Goal: Task Accomplishment & Management: Complete application form

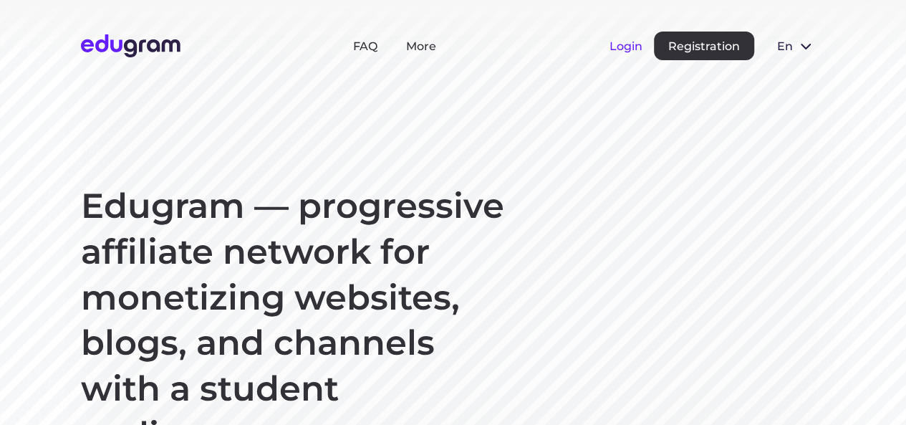
click at [617, 44] on button "Login" at bounding box center [626, 46] width 33 height 14
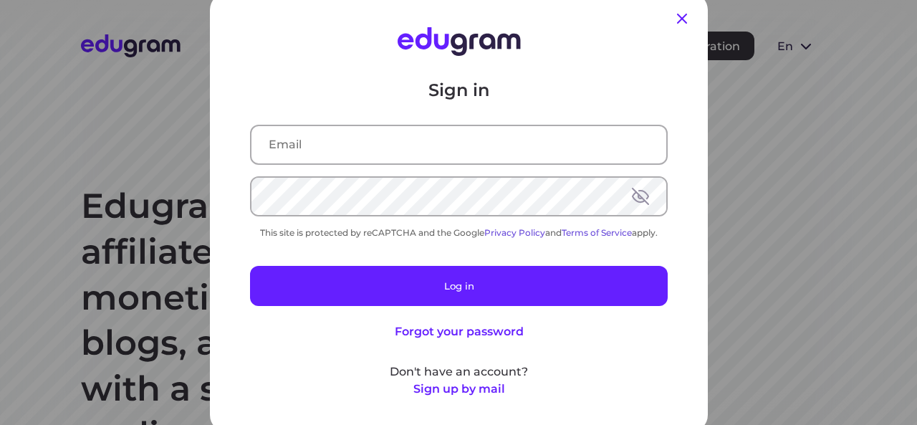
click at [673, 17] on icon at bounding box center [681, 18] width 17 height 17
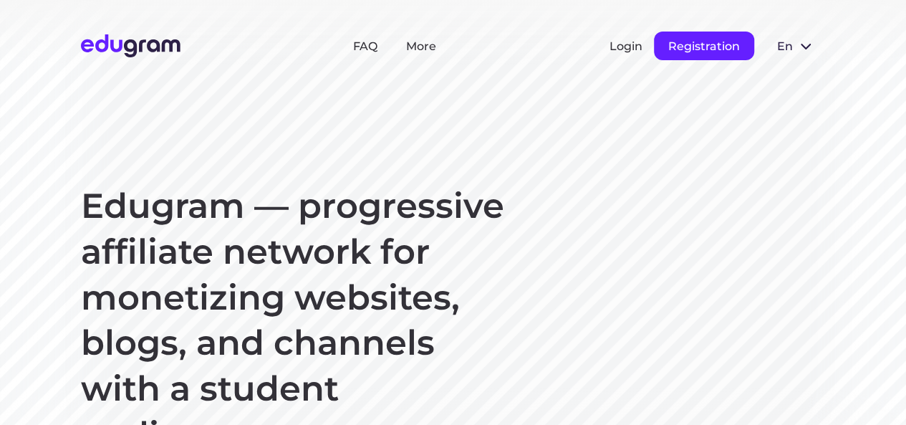
click at [693, 35] on button "Registration" at bounding box center [704, 46] width 100 height 29
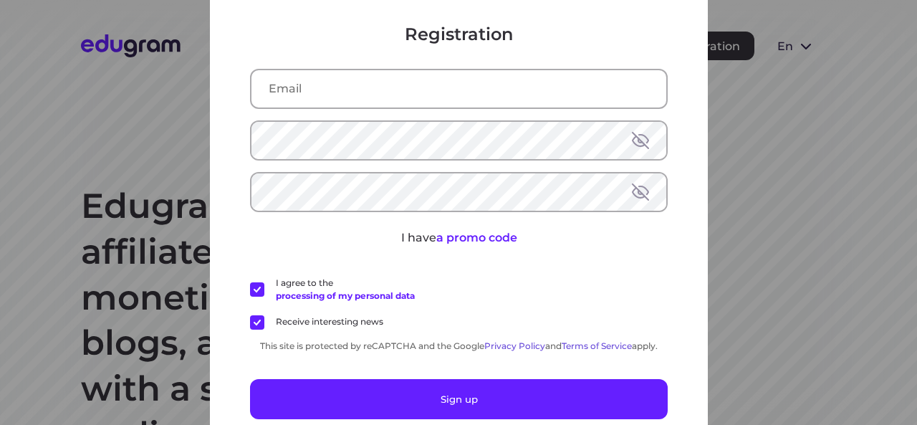
click at [419, 87] on input "text" at bounding box center [458, 88] width 415 height 37
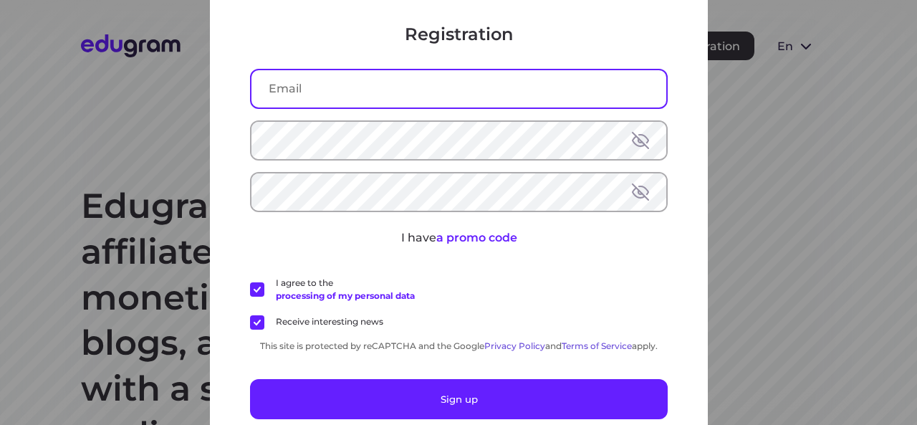
paste input "dagej56729@aperiol.com"
type input "dagej56729@aperiol.com"
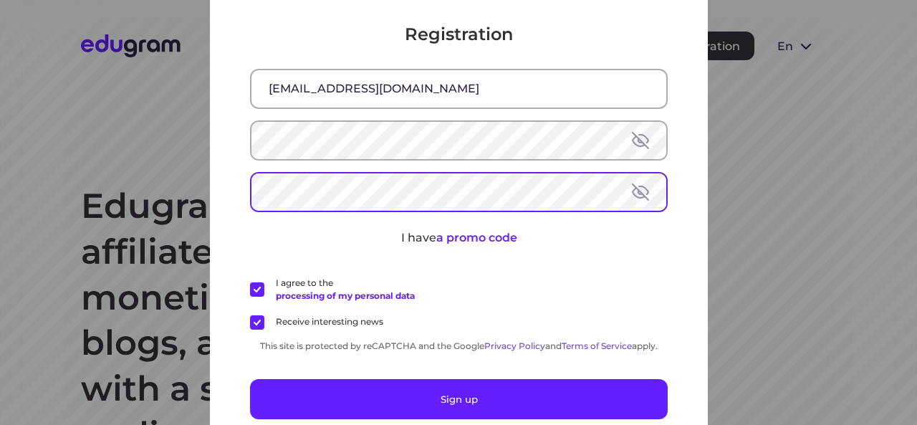
click at [632, 135] on button at bounding box center [640, 140] width 17 height 17
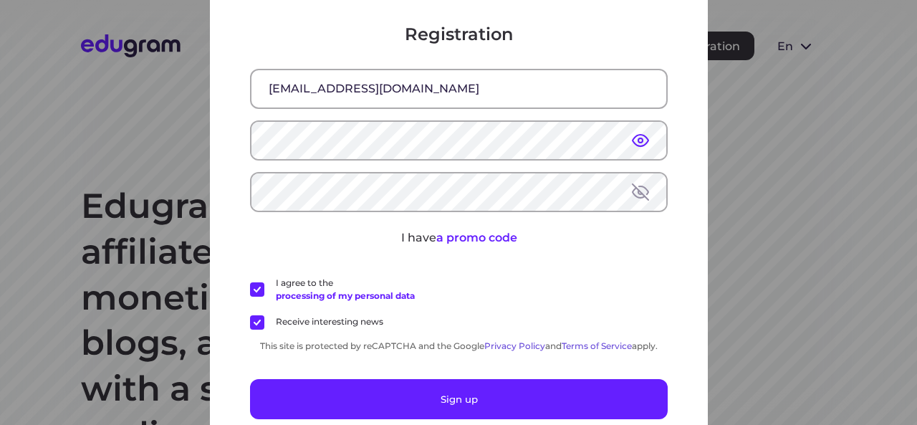
click at [638, 134] on button at bounding box center [640, 140] width 17 height 17
click at [637, 192] on button at bounding box center [640, 191] width 17 height 17
click at [636, 190] on button at bounding box center [640, 191] width 17 height 17
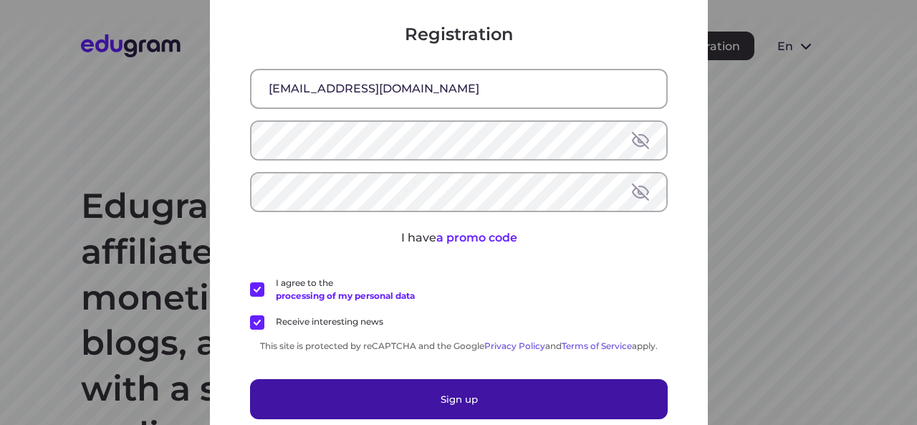
click at [448, 406] on button "Sign up" at bounding box center [459, 399] width 418 height 40
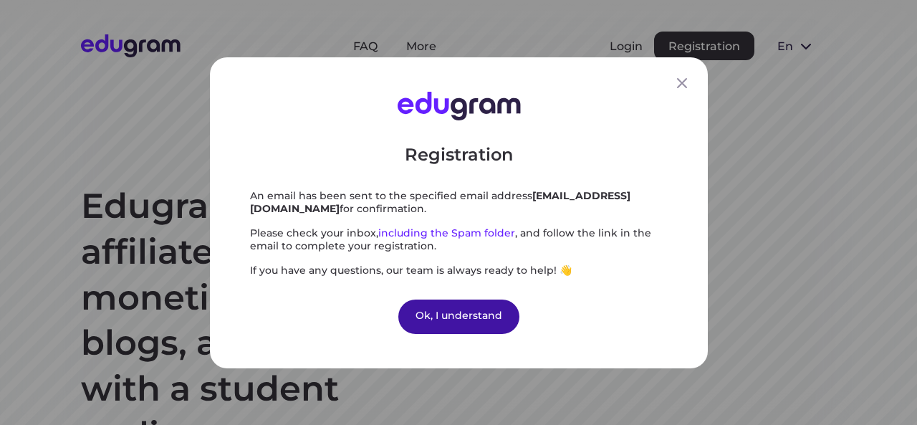
click at [480, 312] on div "Ok, I understand" at bounding box center [458, 316] width 121 height 34
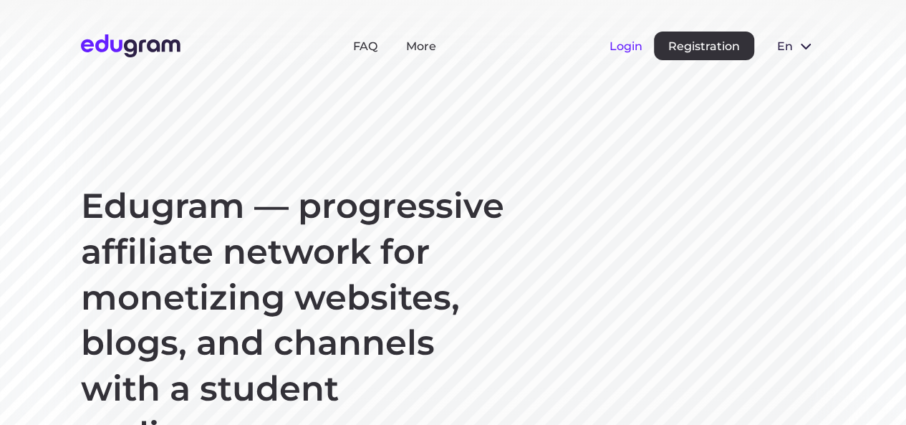
click at [628, 47] on button "Login" at bounding box center [626, 46] width 33 height 14
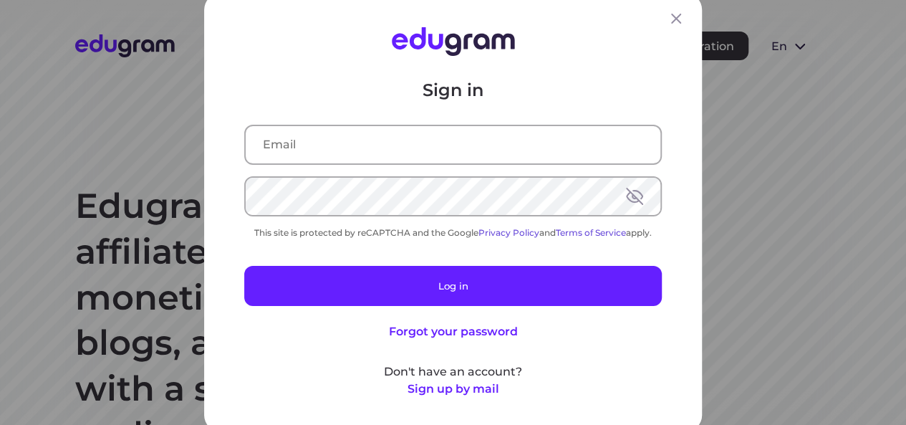
type input "dagej56729@aperiol.com"
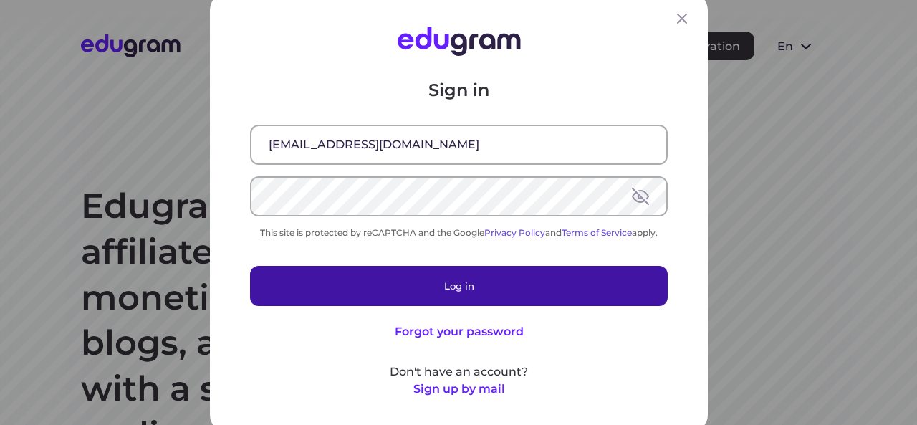
click at [398, 284] on button "Log in" at bounding box center [459, 286] width 418 height 40
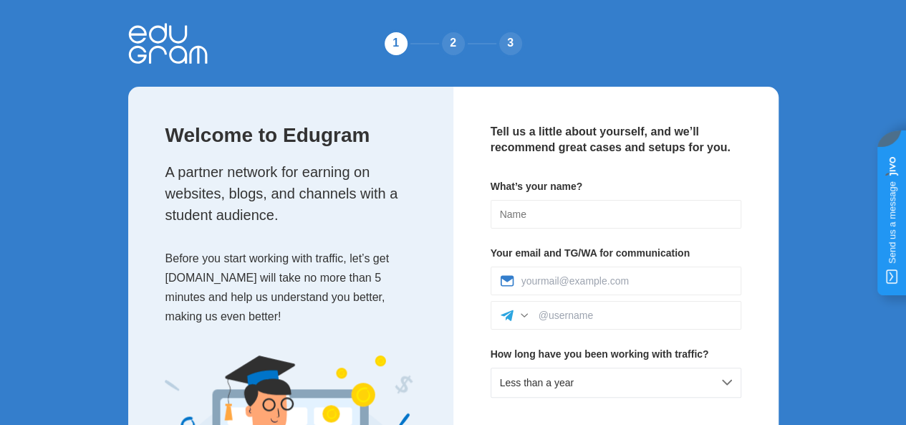
scroll to position [72, 0]
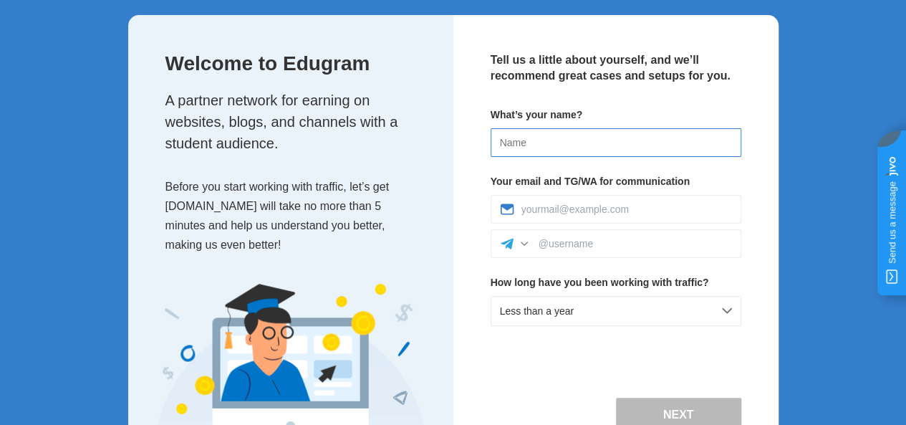
click at [510, 148] on input at bounding box center [616, 142] width 251 height 29
type input "[PERSON_NAME]"
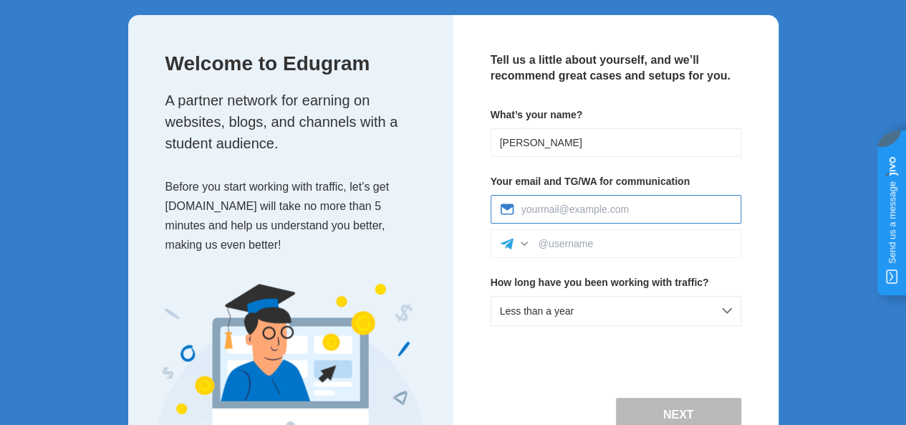
click at [543, 206] on input at bounding box center [626, 208] width 211 height 11
paste input "[EMAIL_ADDRESS][DOMAIN_NAME]"
type input "[EMAIL_ADDRESS][DOMAIN_NAME]"
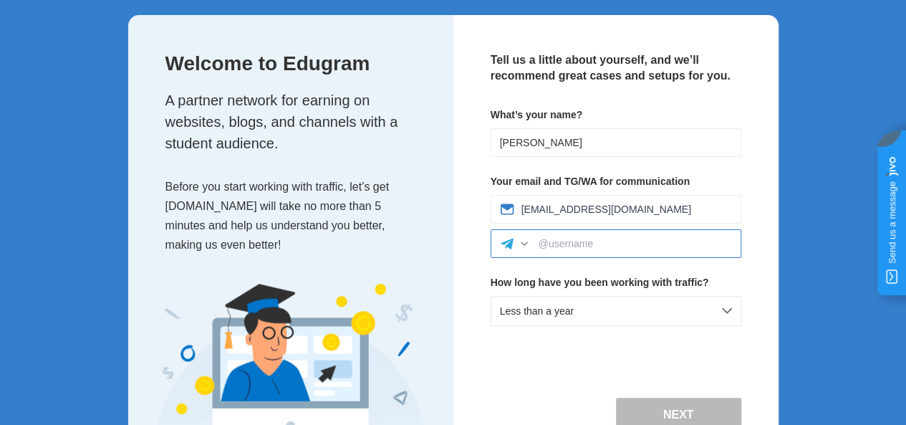
click at [583, 244] on input at bounding box center [635, 243] width 193 height 11
type input "A"
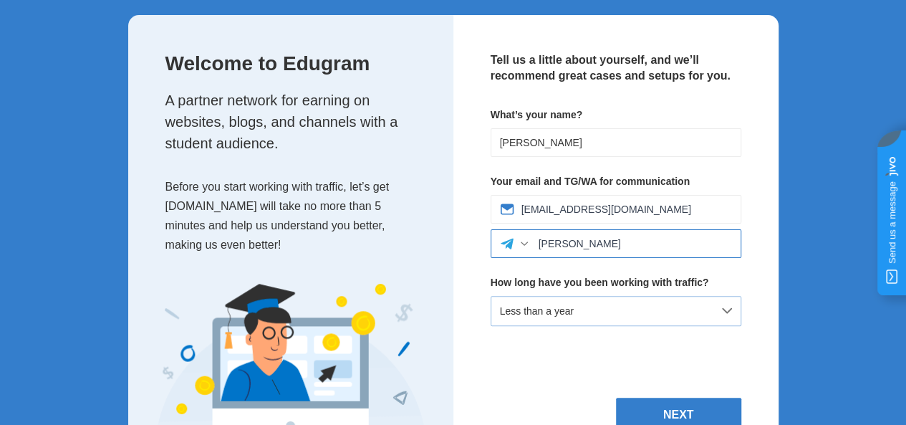
type input "KAMAL"
click at [569, 314] on span "Less than a year" at bounding box center [537, 310] width 74 height 11
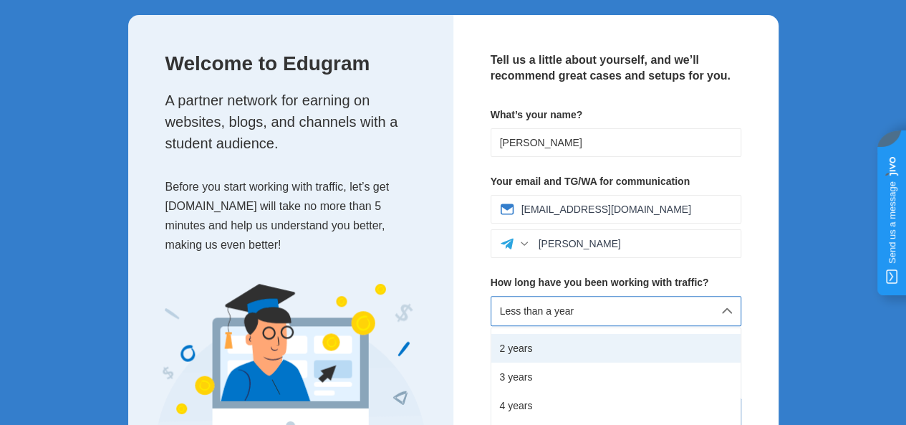
scroll to position [0, 0]
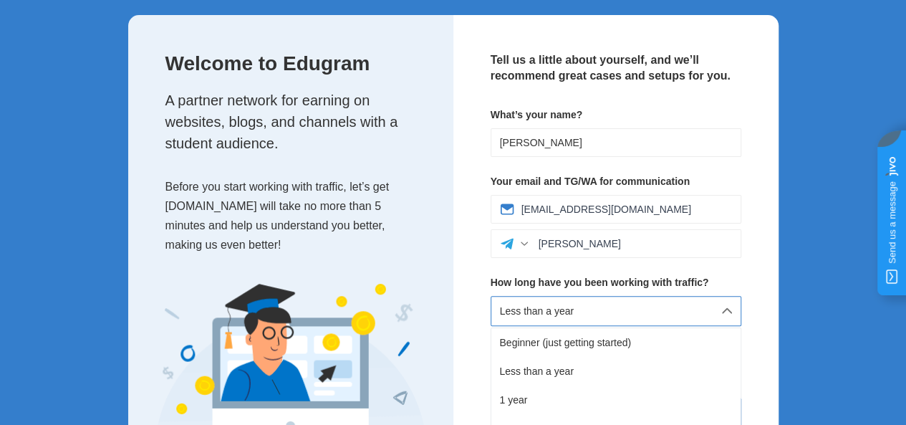
click at [571, 338] on div "Beginner (just getting started)" at bounding box center [615, 342] width 249 height 29
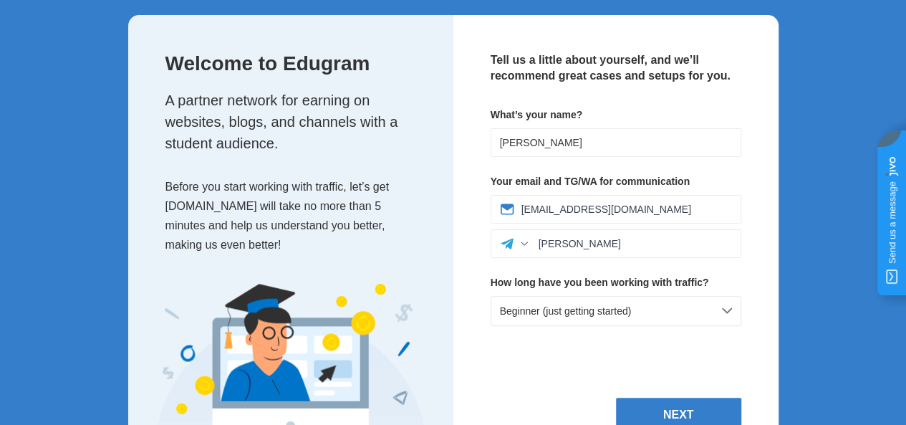
scroll to position [139, 0]
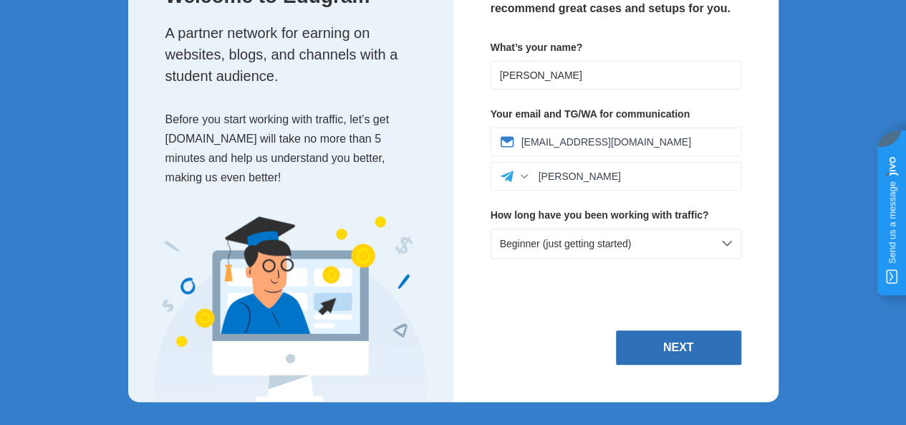
click at [672, 337] on button "Next" at bounding box center [678, 347] width 125 height 34
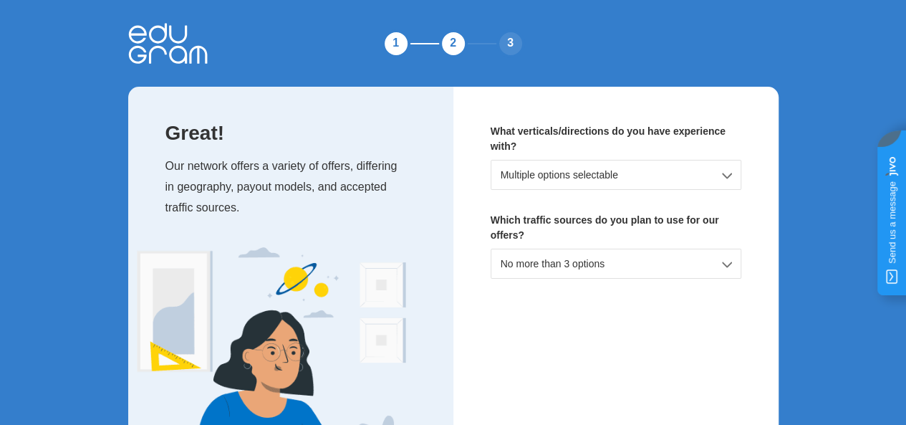
click at [570, 177] on div "Multiple options selectable" at bounding box center [616, 175] width 251 height 30
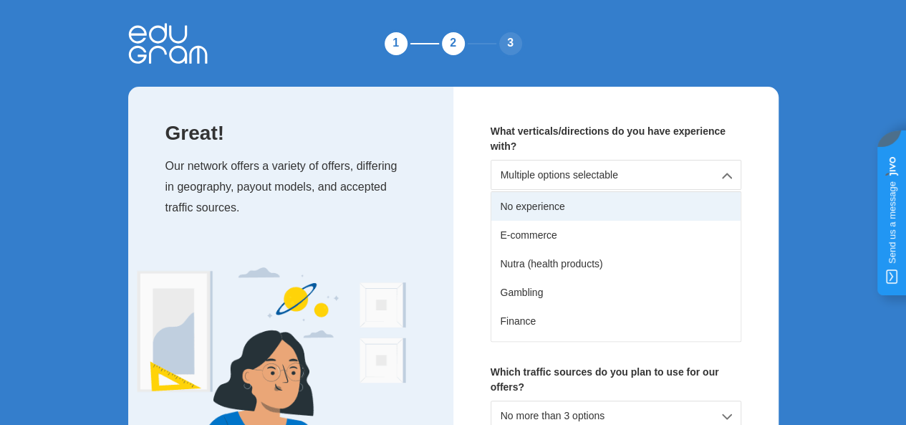
click at [557, 213] on div "No experience" at bounding box center [615, 206] width 249 height 29
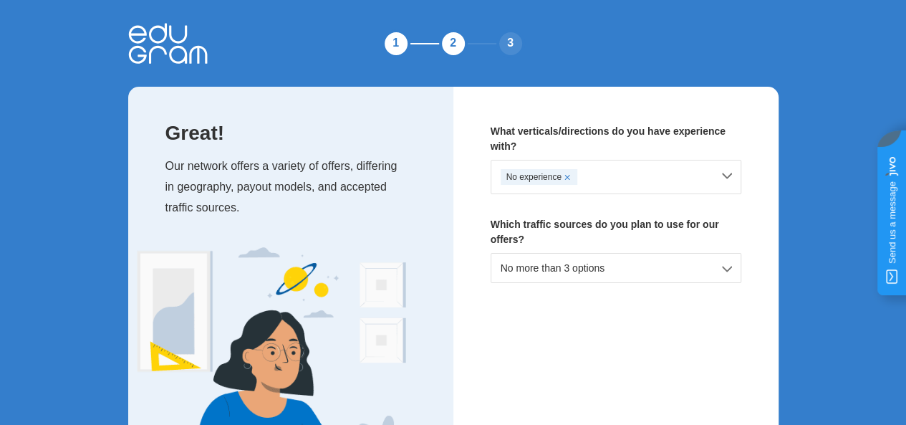
click at [564, 253] on div "No more than 3 options" at bounding box center [616, 268] width 251 height 30
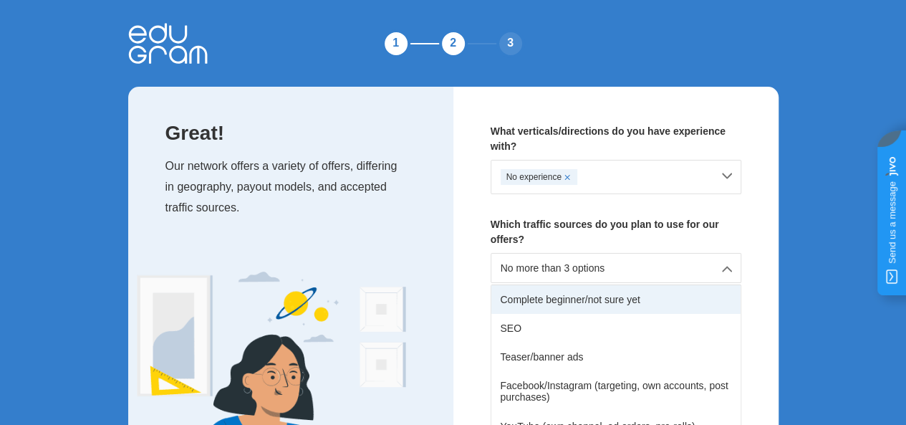
click at [570, 285] on div "Complete beginner/not sure yet" at bounding box center [615, 299] width 249 height 29
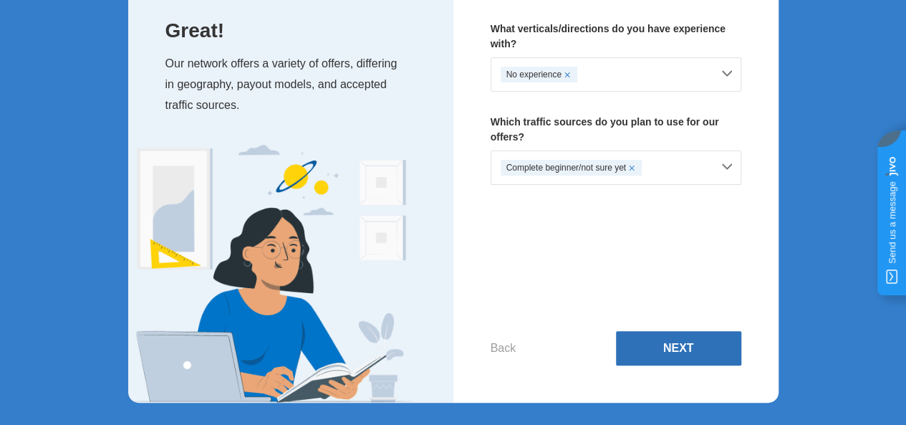
click at [685, 353] on button "Next" at bounding box center [678, 348] width 125 height 34
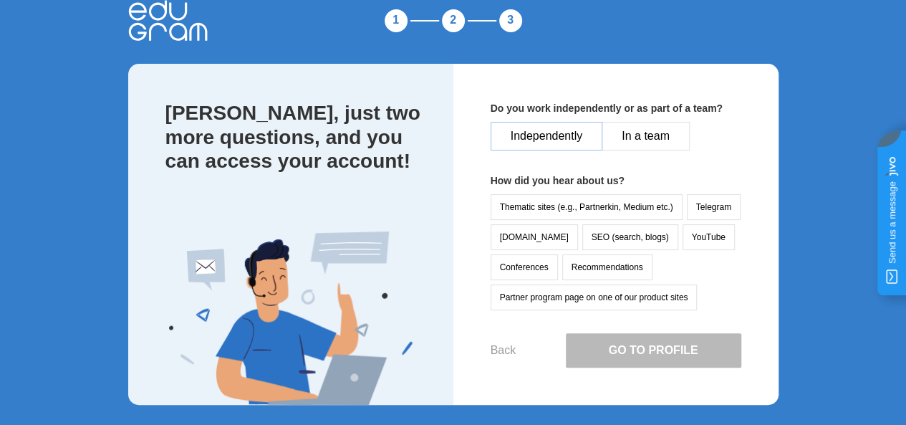
click at [531, 143] on button "Independently" at bounding box center [547, 136] width 112 height 29
click at [534, 137] on button "Independently" at bounding box center [547, 136] width 112 height 29
click at [635, 133] on button "In a team" at bounding box center [646, 136] width 88 height 29
click at [530, 212] on button "Thematic sites (e.g., Partnerkin, Medium etc.)" at bounding box center [587, 207] width 192 height 26
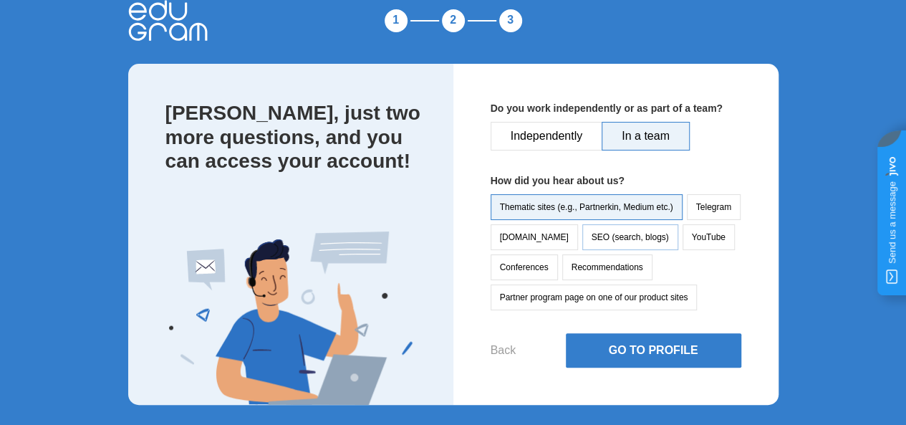
click at [592, 241] on button "SEO (search, blogs)" at bounding box center [630, 237] width 96 height 26
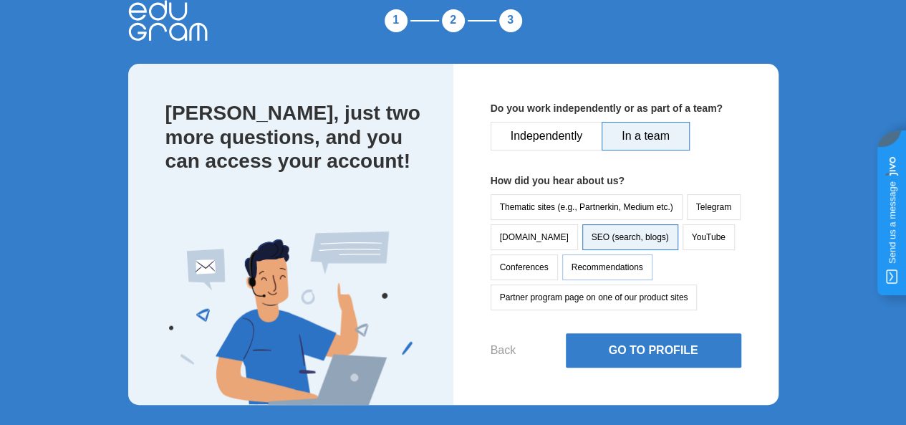
click at [593, 256] on button "Recommendations" at bounding box center [607, 267] width 90 height 26
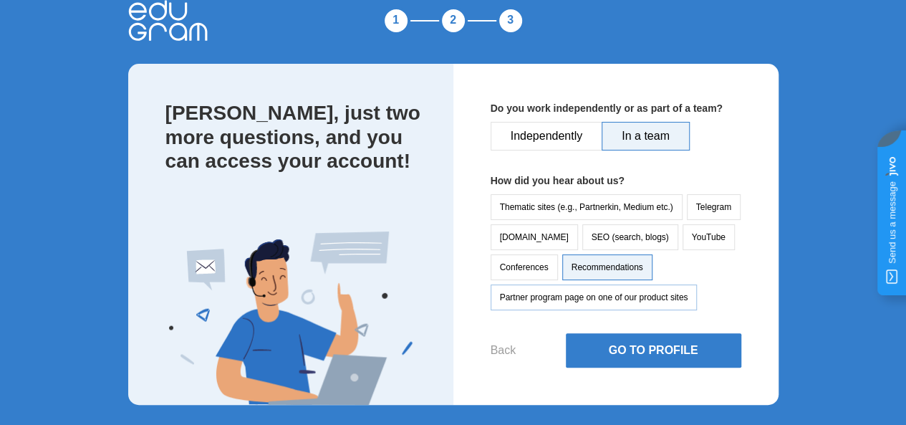
click at [597, 289] on button "Partner program page on one of our product sites" at bounding box center [594, 297] width 207 height 26
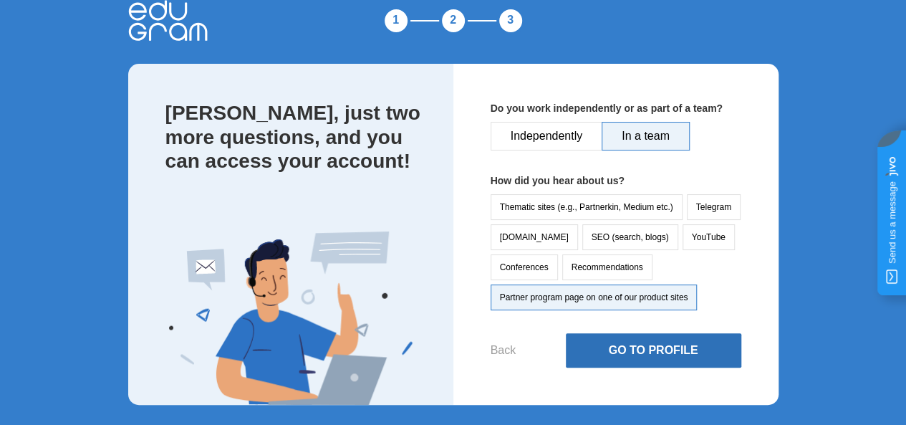
click at [600, 340] on button "Go to Profile" at bounding box center [653, 350] width 175 height 34
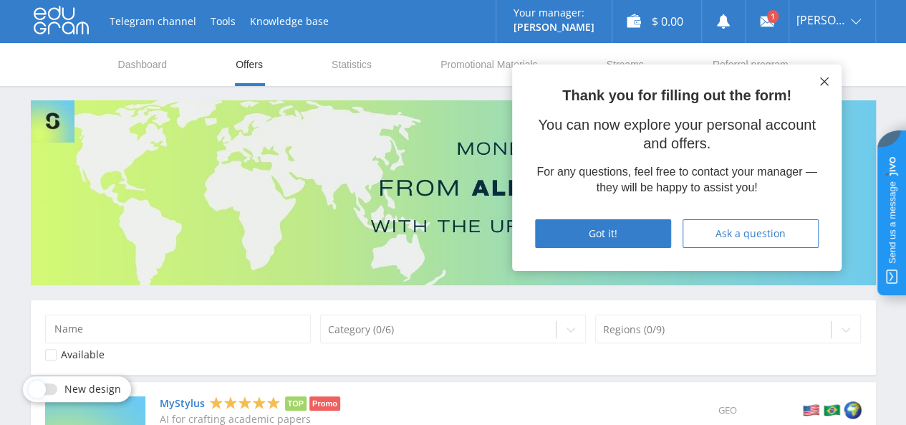
click at [824, 81] on icon at bounding box center [824, 81] width 9 height 9
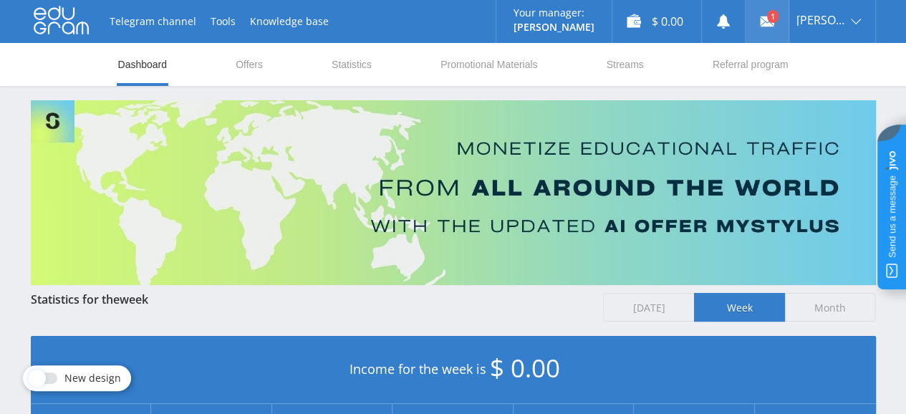
click at [774, 25] on use at bounding box center [767, 21] width 14 height 10
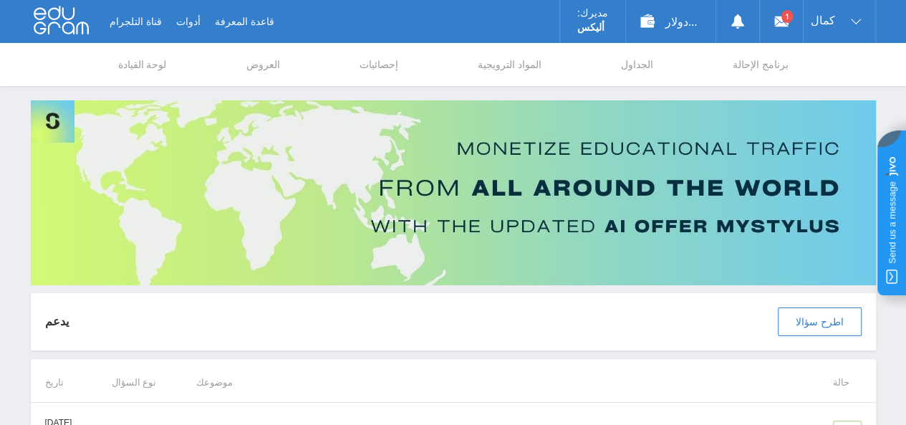
click at [447, 79] on nav "لوحة القيادة العروض إحصائيات المواد الترويجية الجداول برنامج الإحالة" at bounding box center [453, 64] width 673 height 43
click at [768, 69] on font "برنامج الإحالة" at bounding box center [761, 64] width 56 height 11
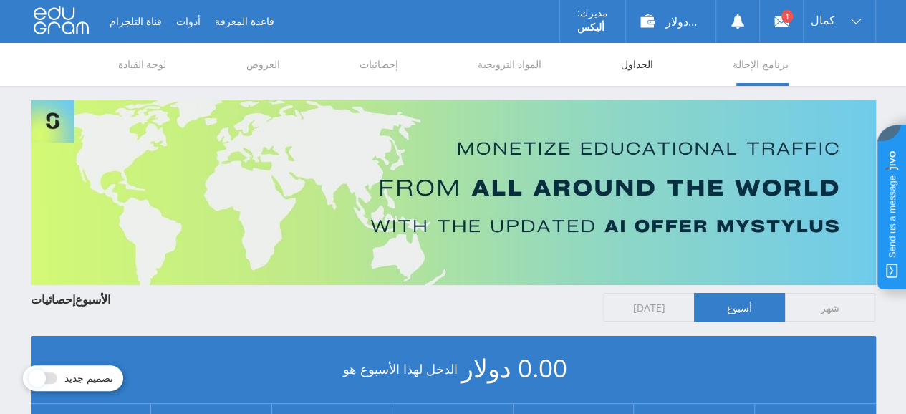
click at [631, 65] on font "الجداول" at bounding box center [637, 64] width 32 height 11
click at [638, 68] on font "الجداول" at bounding box center [637, 64] width 32 height 11
click at [525, 67] on font "المواد الترويجية" at bounding box center [510, 64] width 64 height 11
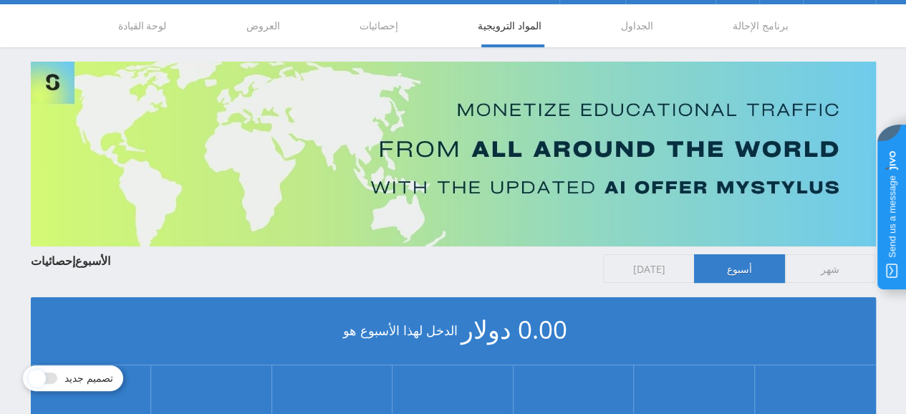
scroll to position [6, 0]
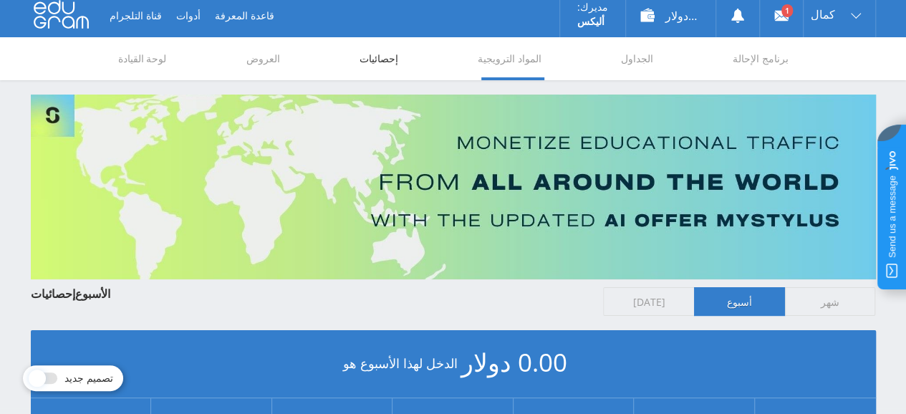
click at [378, 61] on font "إحصائيات" at bounding box center [379, 58] width 39 height 11
click at [260, 62] on font "العروض" at bounding box center [263, 58] width 34 height 11
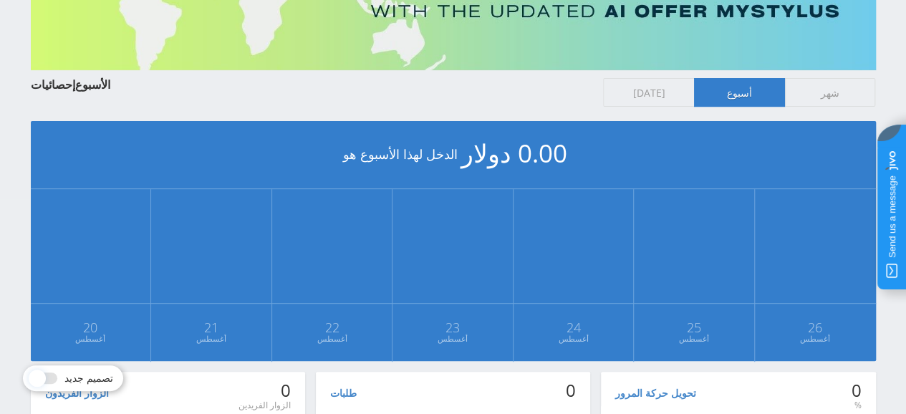
scroll to position [435, 0]
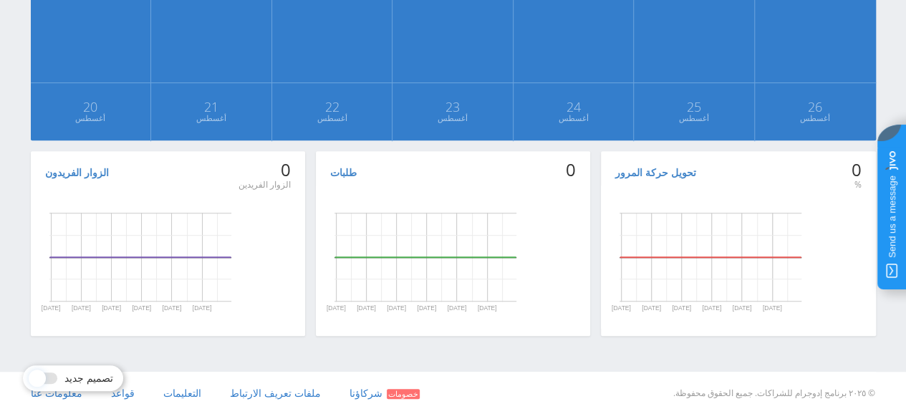
click at [85, 386] on div "تصميم جديد" at bounding box center [73, 378] width 100 height 26
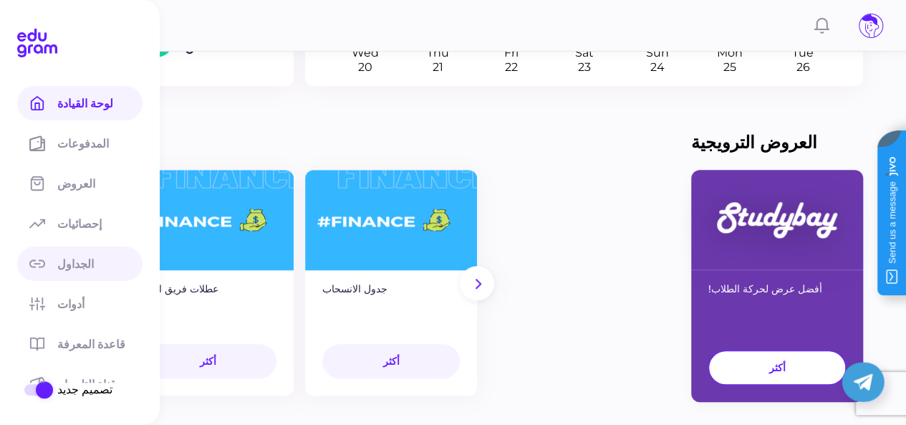
scroll to position [573, 0]
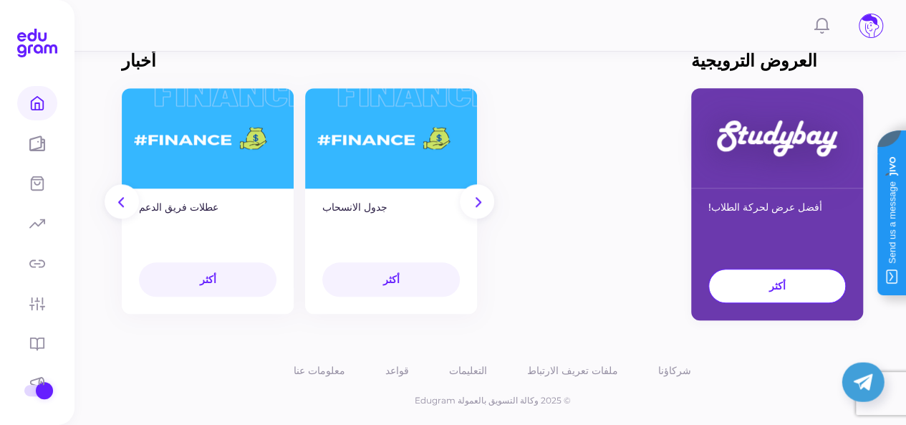
click at [544, 204] on div "أخبار كينزا 2018 - كيف كان الأمر أكثر عطلات فريق الدعم. أكثر عطلات فريق الدعم أ…" at bounding box center [406, 185] width 569 height 270
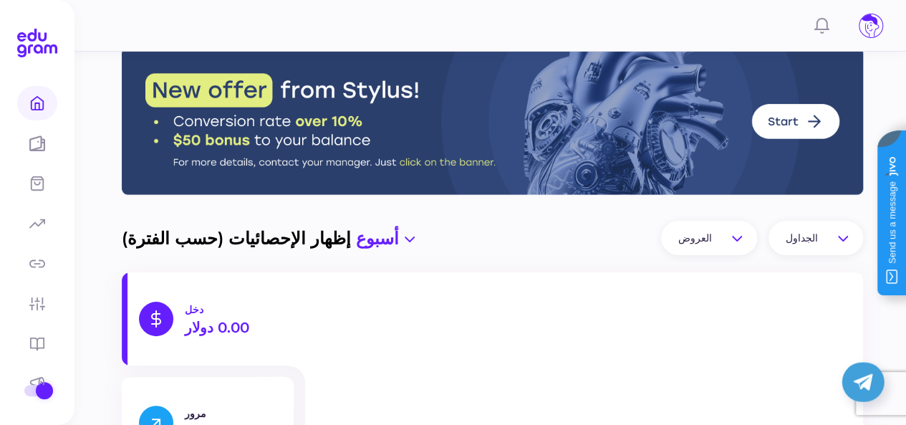
scroll to position [0, 0]
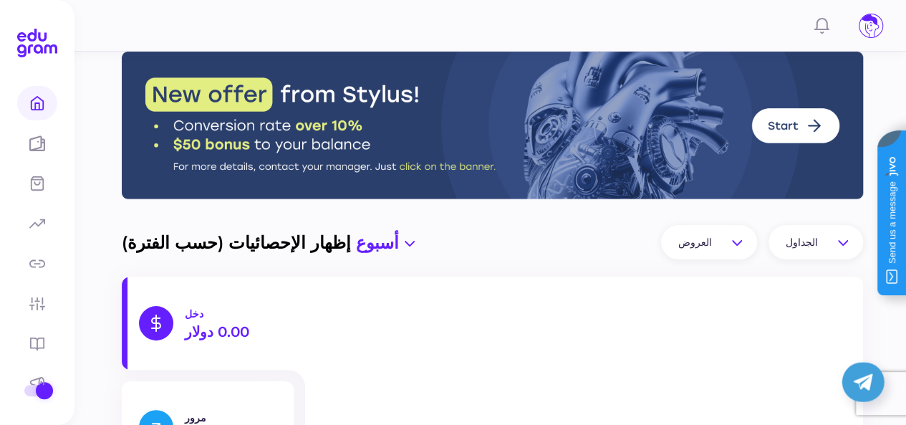
click at [775, 121] on img at bounding box center [492, 126] width 741 height 148
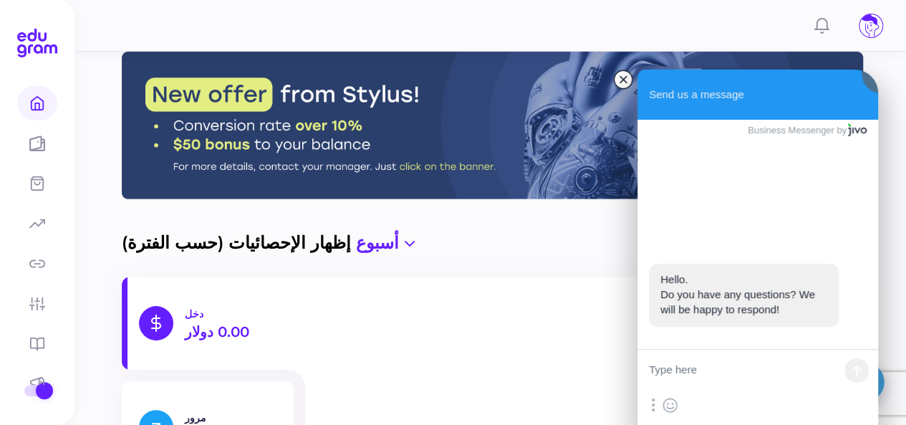
click at [620, 85] on jdiv at bounding box center [623, 79] width 20 height 20
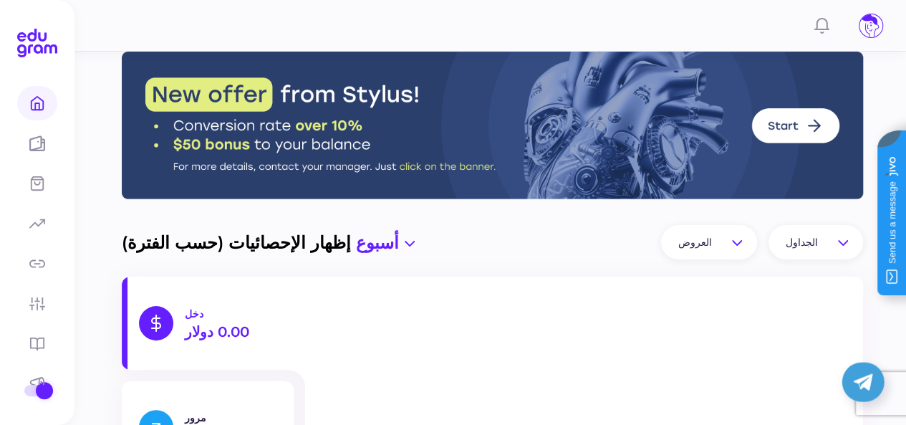
click at [780, 130] on img at bounding box center [492, 126] width 741 height 148
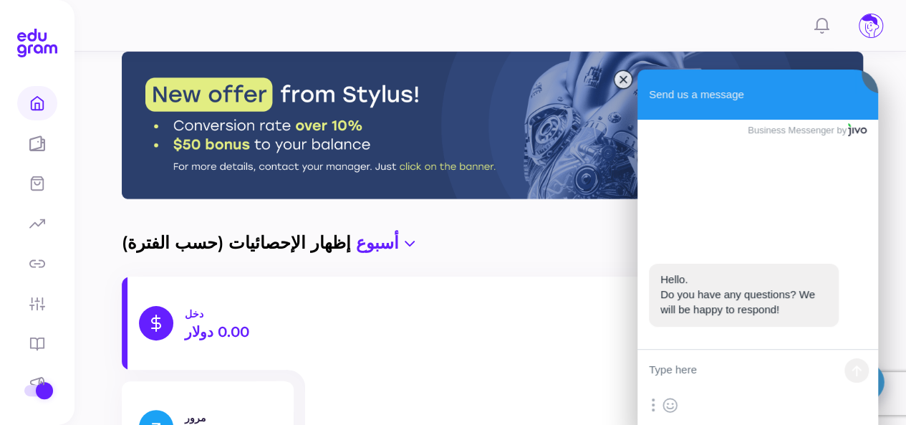
click at [620, 78] on jdiv at bounding box center [623, 79] width 20 height 20
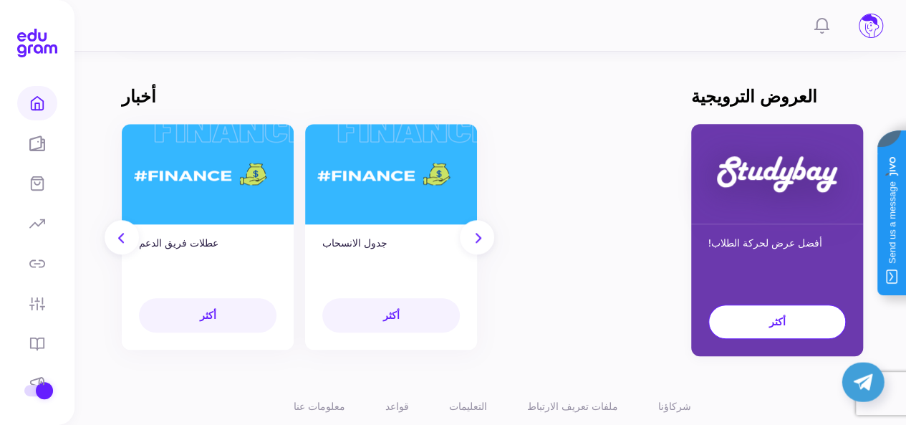
scroll to position [580, 0]
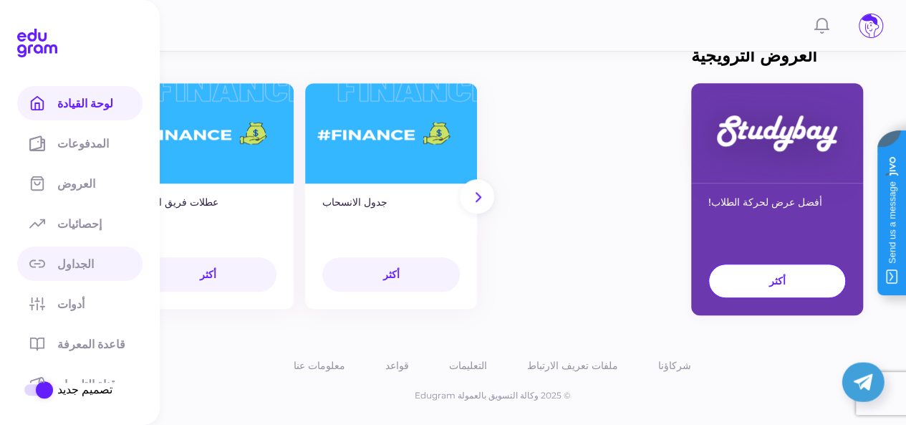
click at [64, 261] on font "الجداول" at bounding box center [75, 264] width 37 height 14
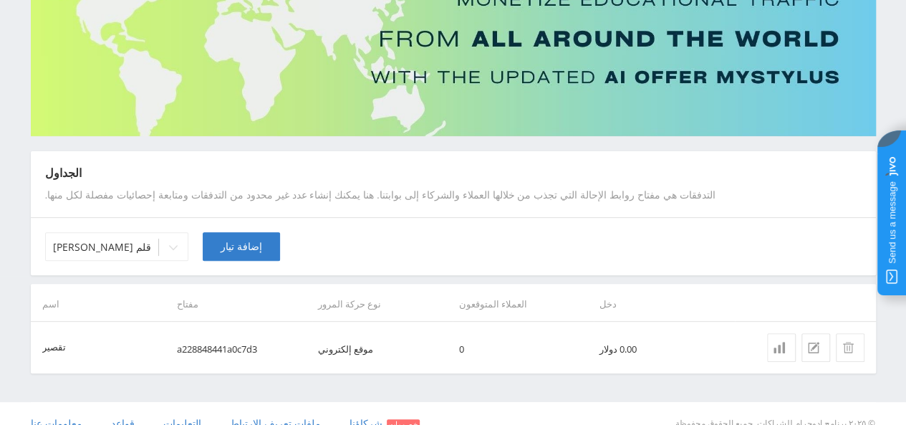
scroll to position [7, 0]
